Goal: Transaction & Acquisition: Purchase product/service

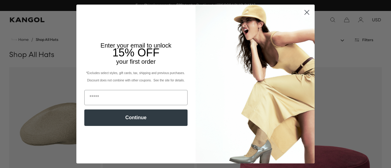
click at [305, 11] on circle "Close dialog" at bounding box center [307, 12] width 10 height 10
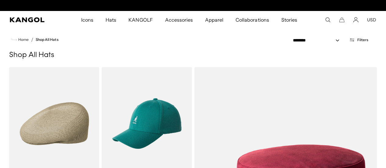
scroll to position [0, 126]
click at [355, 20] on icon "Account" at bounding box center [355, 19] width 5 height 5
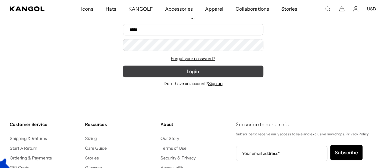
scroll to position [0, 126]
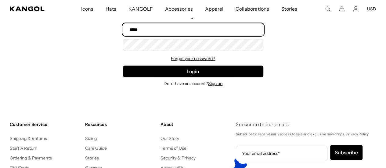
click at [213, 27] on input "Email" at bounding box center [193, 30] width 140 height 12
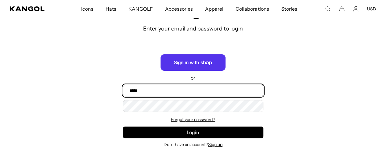
click at [211, 89] on input "Email" at bounding box center [193, 91] width 140 height 12
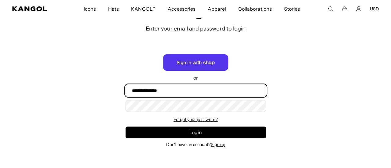
scroll to position [0, 126]
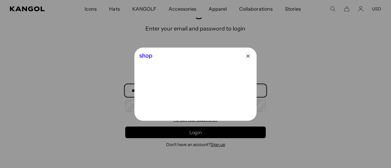
type input "**********"
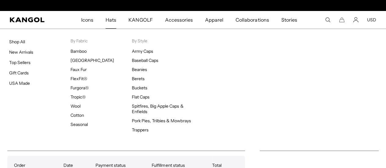
scroll to position [0, 126]
click at [32, 51] on link "New Arrivals" at bounding box center [21, 51] width 24 height 5
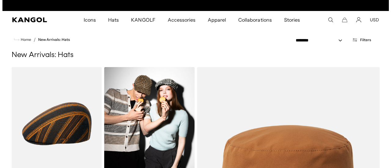
scroll to position [0, 126]
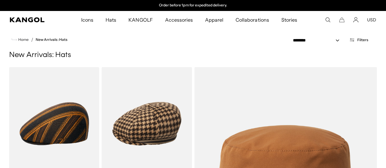
click at [357, 41] on button "Filters" at bounding box center [359, 39] width 27 height 5
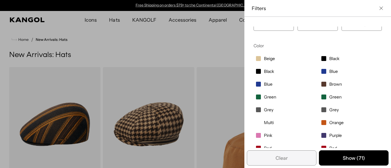
scroll to position [92, 0]
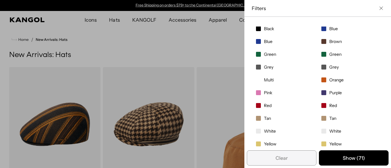
click at [321, 67] on span "Filter options" at bounding box center [323, 67] width 5 height 5
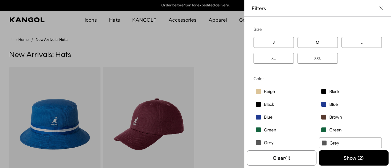
click at [321, 91] on span "Filter options" at bounding box center [323, 91] width 5 height 5
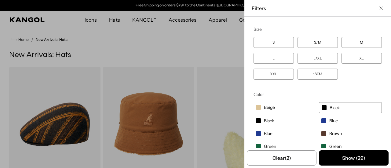
click at [285, 74] on label "XXL" at bounding box center [273, 74] width 40 height 11
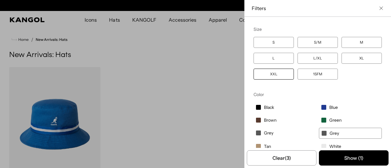
scroll to position [0, 126]
click at [363, 61] on label "XL" at bounding box center [361, 58] width 40 height 11
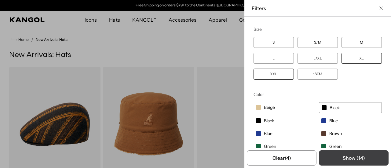
click at [335, 153] on button "Show ( 14 )" at bounding box center [354, 158] width 70 height 15
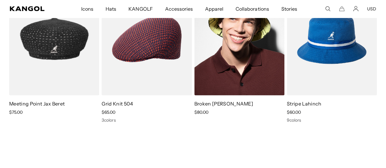
click at [249, 87] on img at bounding box center [240, 39] width 90 height 113
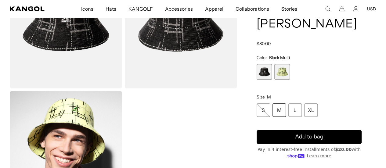
scroll to position [0, 126]
click at [318, 111] on div "XL" at bounding box center [310, 110] width 13 height 13
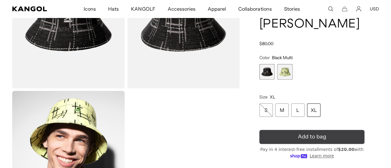
scroll to position [0, 126]
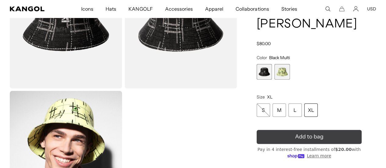
click at [321, 135] on span "Add to bag" at bounding box center [309, 137] width 28 height 8
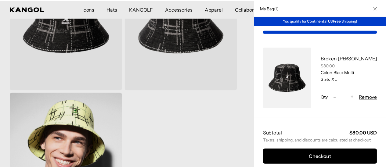
scroll to position [0, 0]
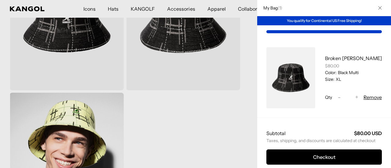
click at [238, 99] on div at bounding box center [195, 84] width 391 height 168
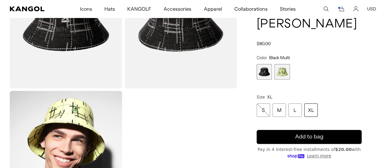
scroll to position [0, 126]
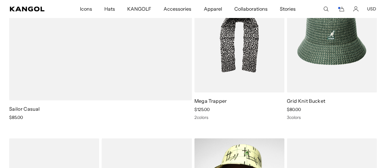
scroll to position [550, 0]
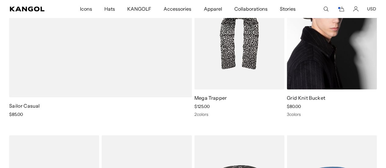
click at [336, 59] on img at bounding box center [332, 32] width 90 height 113
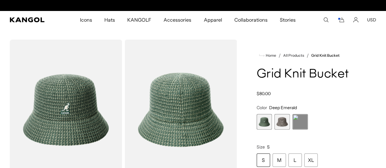
scroll to position [0, 126]
click at [287, 130] on span "2 of 3" at bounding box center [283, 122] width 16 height 16
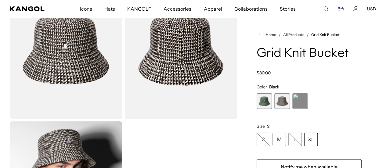
scroll to position [0, 126]
click at [318, 142] on div "XL" at bounding box center [310, 139] width 13 height 13
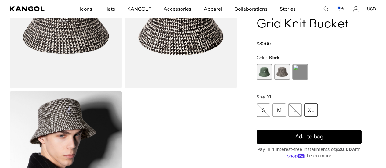
click at [324, 142] on button "Add to bag" at bounding box center [309, 137] width 105 height 14
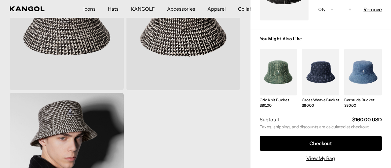
scroll to position [0, 126]
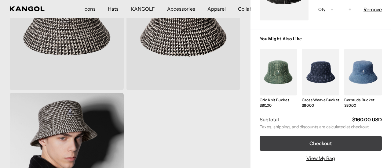
click at [324, 142] on button "Checkout" at bounding box center [321, 143] width 122 height 15
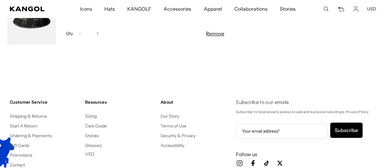
scroll to position [0, 126]
click at [245, 16] on shopify-google-pay-button at bounding box center [244, 13] width 1 height 6
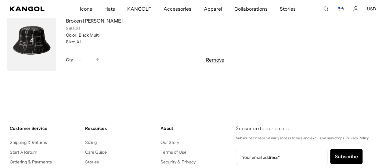
scroll to position [183, 0]
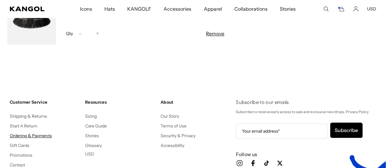
click at [39, 139] on link "Ordering & Payments" at bounding box center [31, 135] width 42 height 5
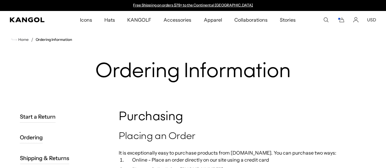
click at [343, 19] on icon "Cart" at bounding box center [340, 19] width 7 height 5
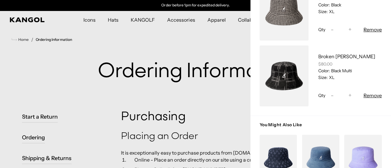
scroll to position [120, 0]
